Goal: Task Accomplishment & Management: Use online tool/utility

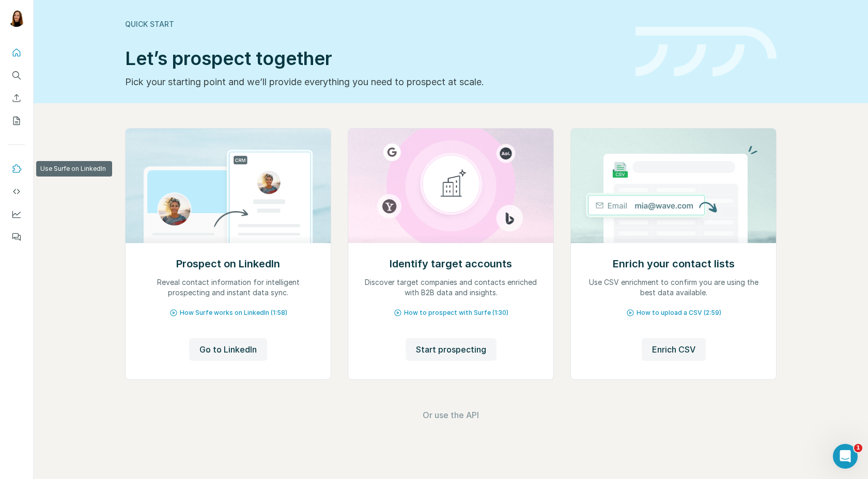
click at [15, 172] on icon "Use Surfe on LinkedIn" at bounding box center [17, 168] width 9 height 8
click at [220, 351] on span "Go to LinkedIn" at bounding box center [227, 350] width 57 height 12
